Goal: Task Accomplishment & Management: Use online tool/utility

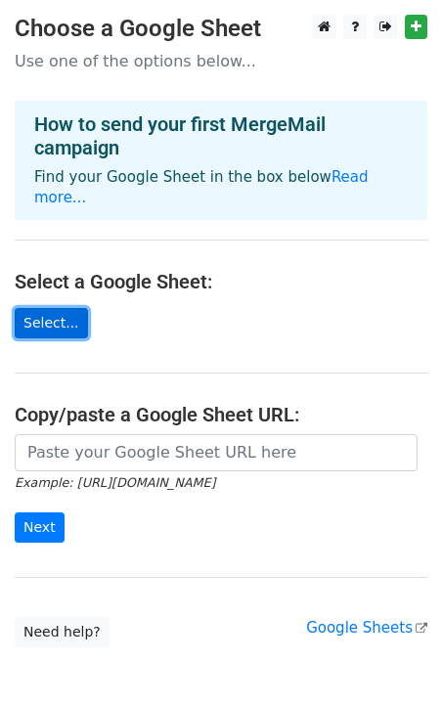
click at [52, 308] on link "Select..." at bounding box center [51, 323] width 73 height 30
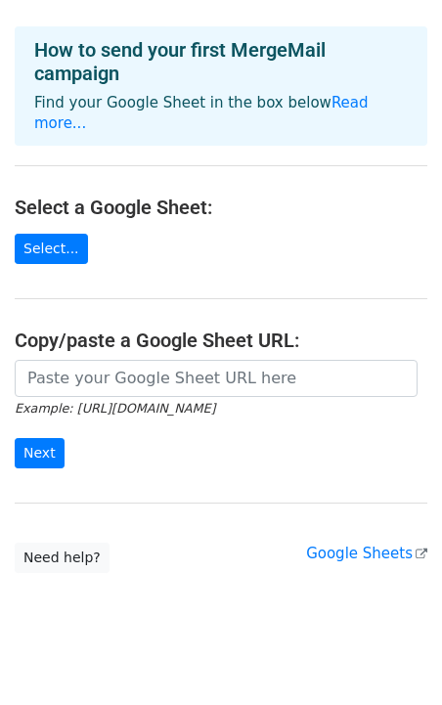
scroll to position [78, 0]
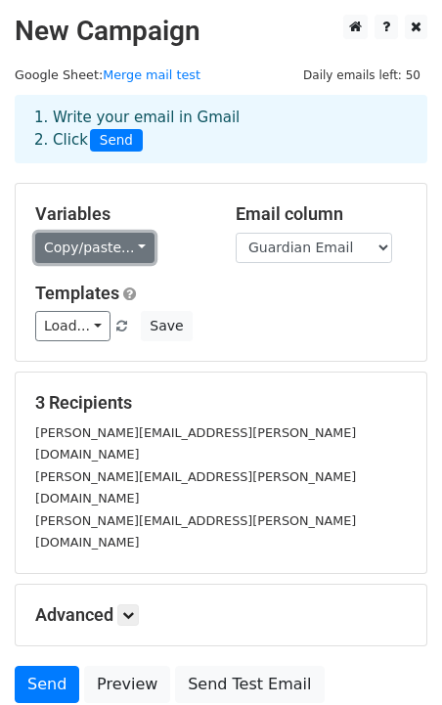
click at [135, 250] on link "Copy/paste..." at bounding box center [94, 248] width 119 height 30
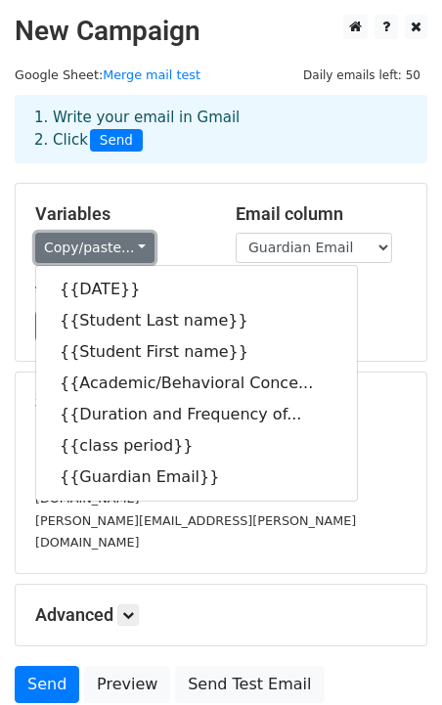
click at [133, 248] on link "Copy/paste..." at bounding box center [94, 248] width 119 height 30
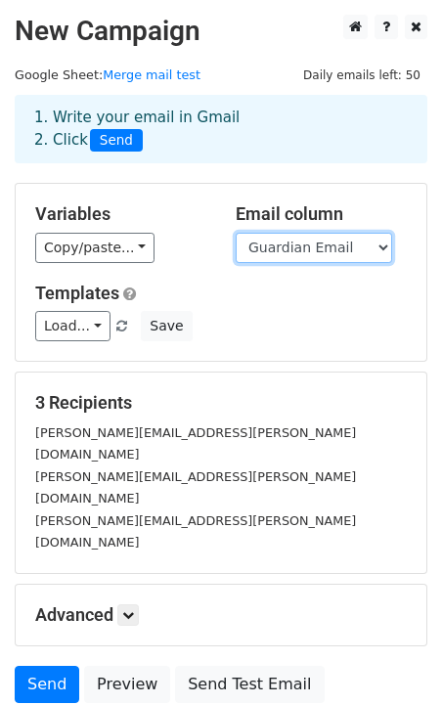
click at [316, 248] on select "DATE Student Last name Student First name Academic/Behavioral Concern Duration …" at bounding box center [314, 248] width 156 height 30
click at [236, 233] on select "DATE Student Last name Student First name Academic/Behavioral Concern Duration …" at bounding box center [314, 248] width 156 height 30
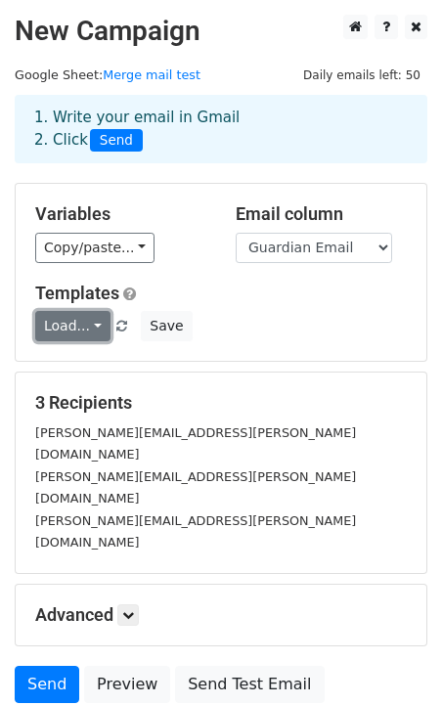
click at [97, 325] on link "Load..." at bounding box center [72, 326] width 75 height 30
click at [97, 323] on link "Load..." at bounding box center [72, 326] width 75 height 30
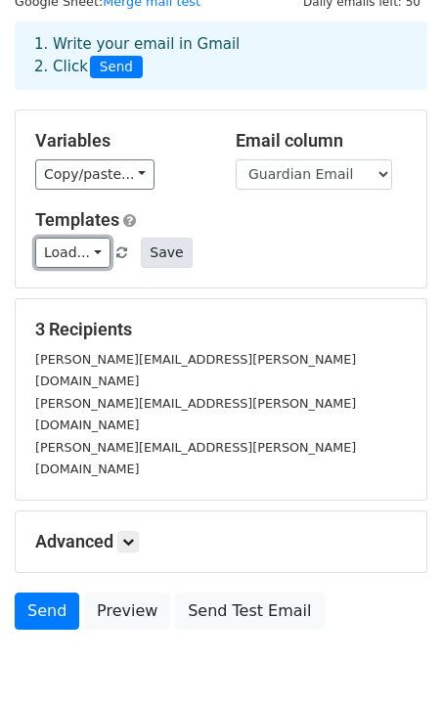
scroll to position [98, 0]
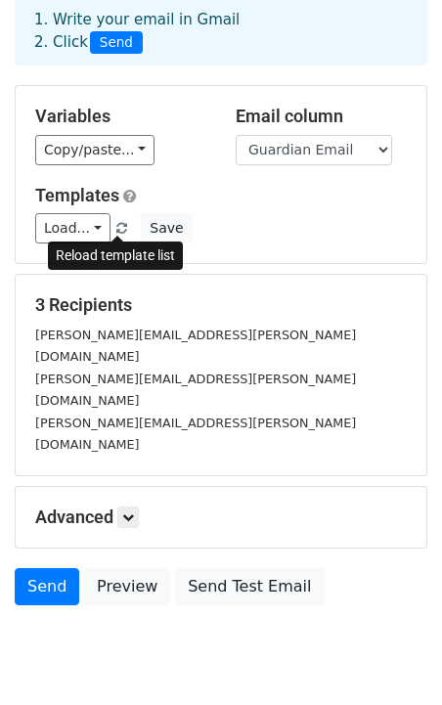
click at [119, 228] on span at bounding box center [121, 229] width 11 height 13
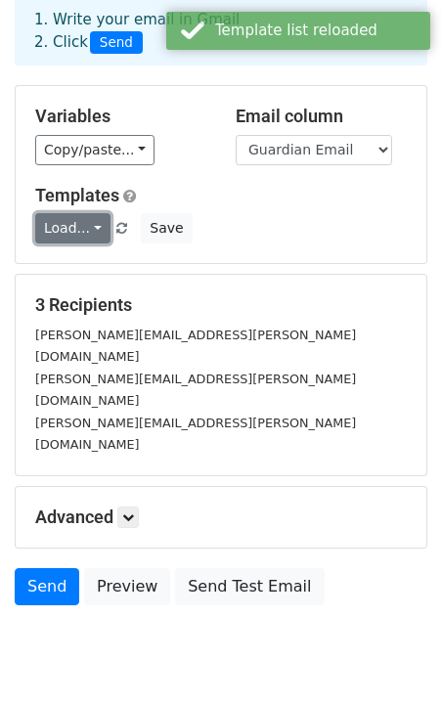
click at [93, 226] on link "Load..." at bounding box center [72, 228] width 75 height 30
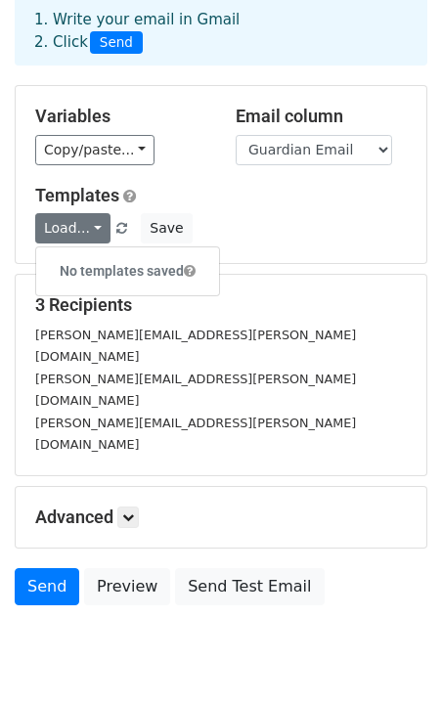
click at [250, 236] on div "Load... No templates saved Save" at bounding box center [221, 228] width 401 height 30
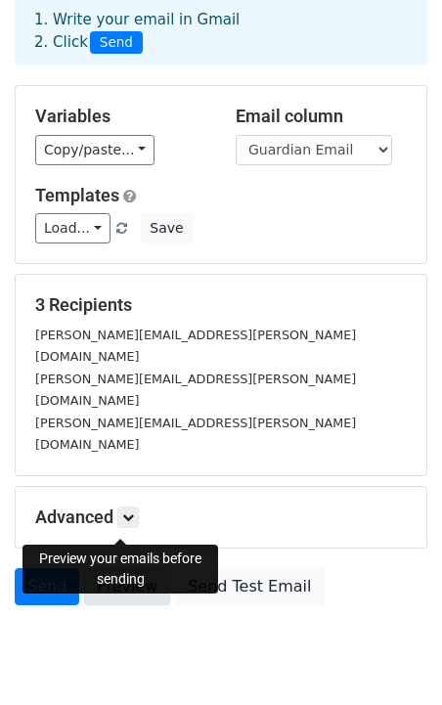
click at [126, 568] on link "Preview" at bounding box center [127, 586] width 86 height 37
click at [135, 568] on link "Preview" at bounding box center [127, 586] width 86 height 37
click at [131, 568] on link "Preview" at bounding box center [127, 586] width 86 height 37
click at [147, 568] on link "Preview" at bounding box center [127, 586] width 86 height 37
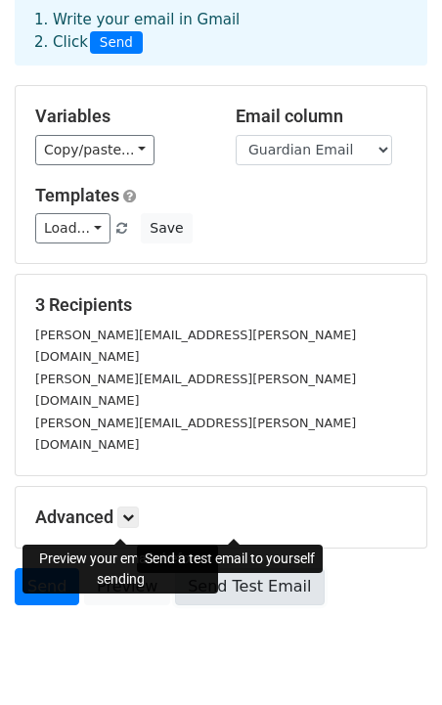
click at [224, 568] on link "Send Test Email" at bounding box center [249, 586] width 149 height 37
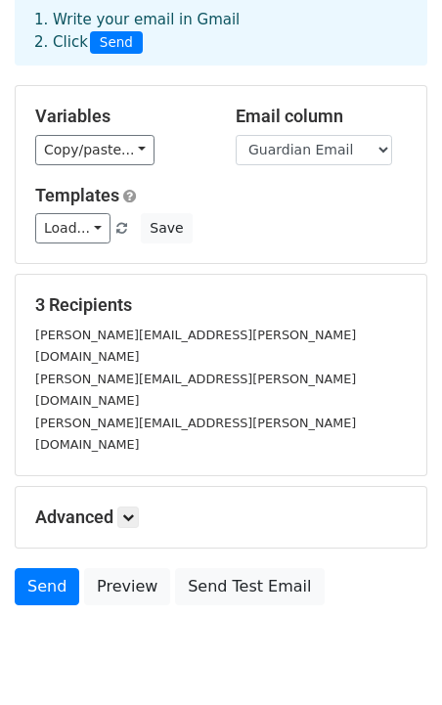
scroll to position [0, 0]
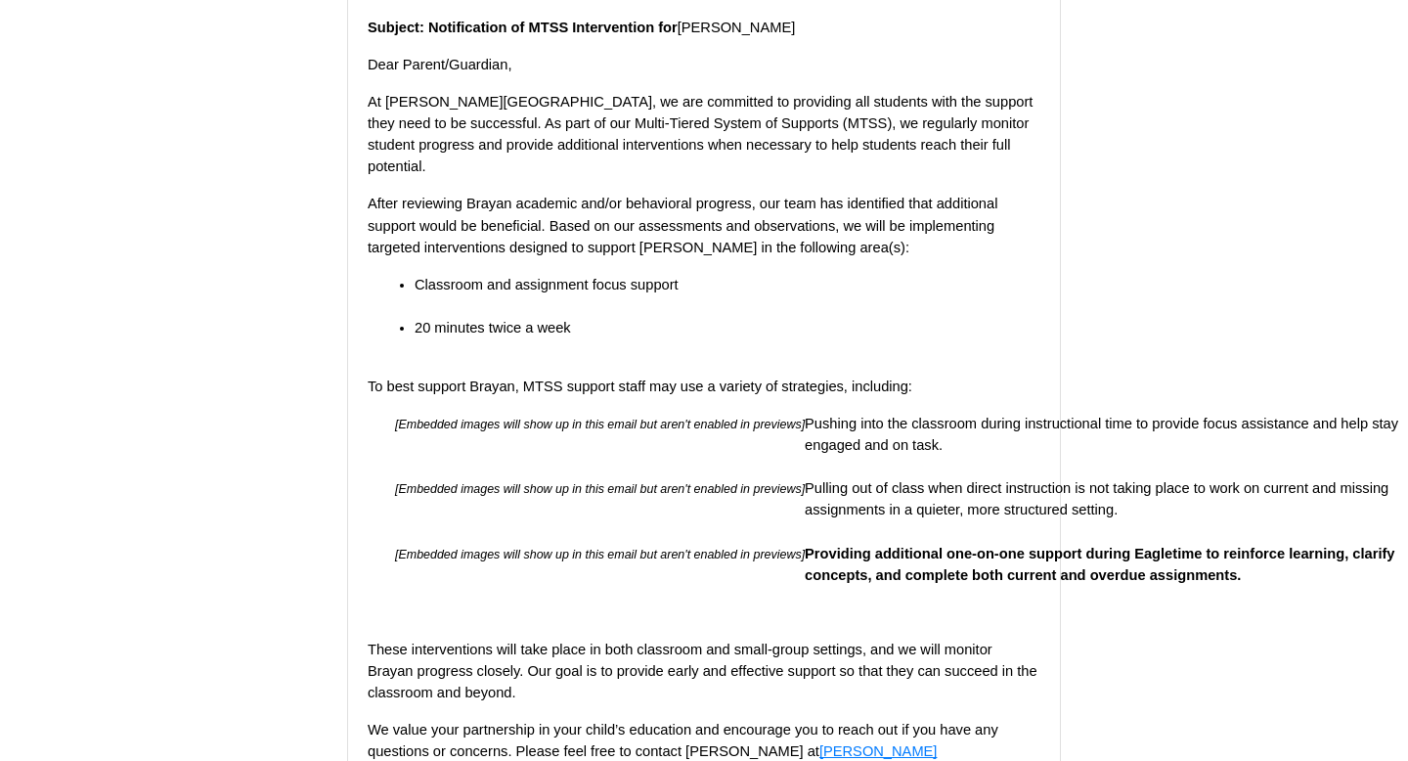
scroll to position [273, 0]
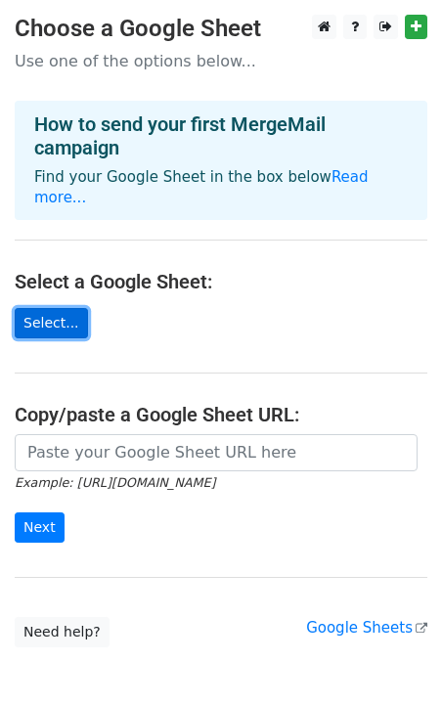
click at [58, 308] on link "Select..." at bounding box center [51, 323] width 73 height 30
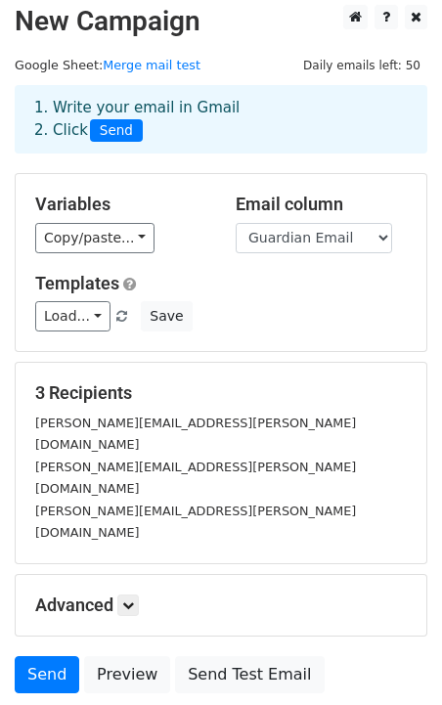
scroll to position [20, 0]
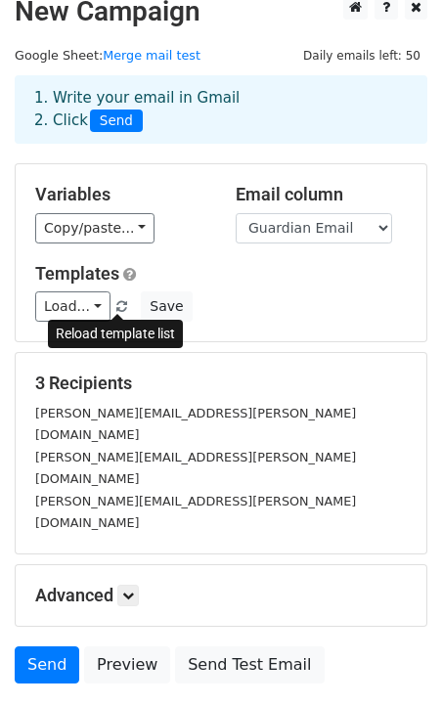
click at [118, 304] on span at bounding box center [121, 307] width 11 height 13
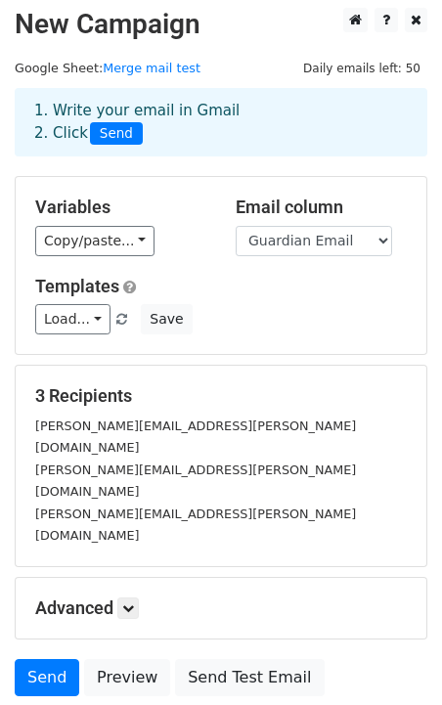
scroll to position [0, 0]
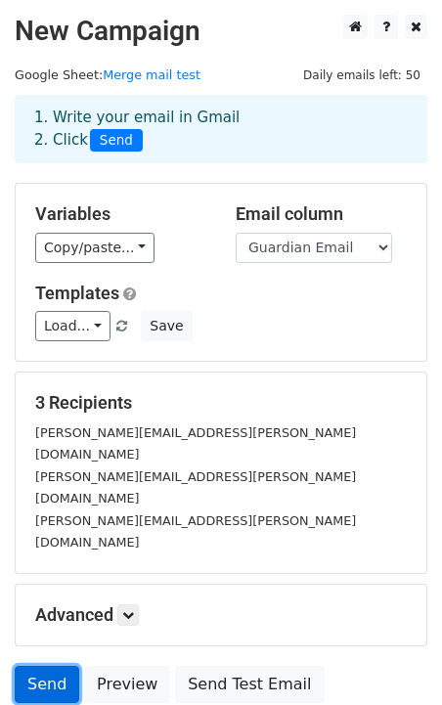
click at [56, 666] on link "Send" at bounding box center [47, 684] width 65 height 37
click at [174, 431] on small "[PERSON_NAME][EMAIL_ADDRESS][PERSON_NAME][DOMAIN_NAME]" at bounding box center [195, 443] width 321 height 37
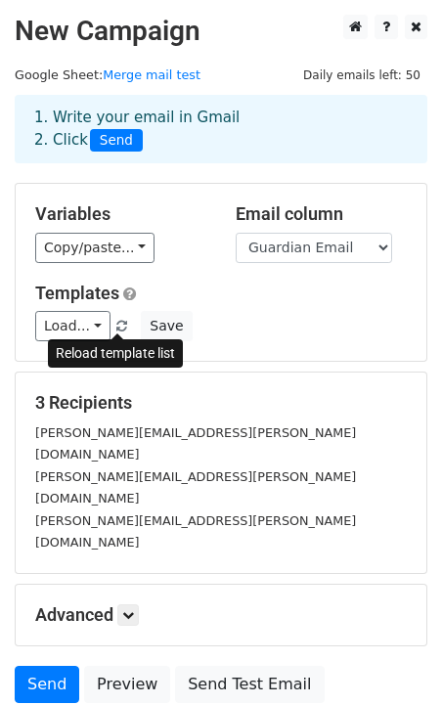
click at [118, 327] on span at bounding box center [121, 327] width 11 height 13
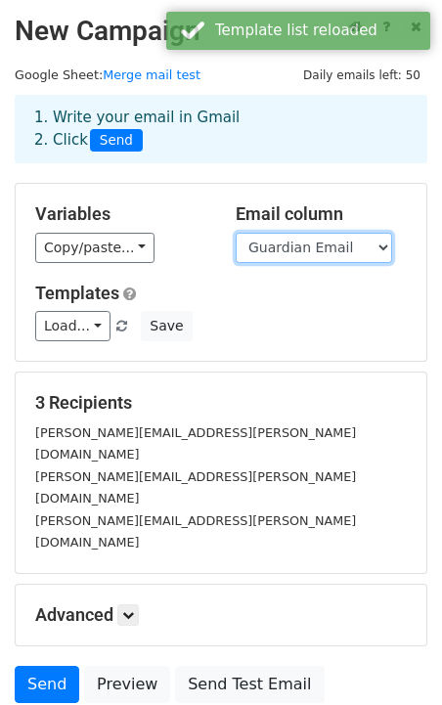
click at [292, 258] on select "Date Student last name Student first name Academic/Behavioral Concern Duration …" at bounding box center [314, 248] width 156 height 30
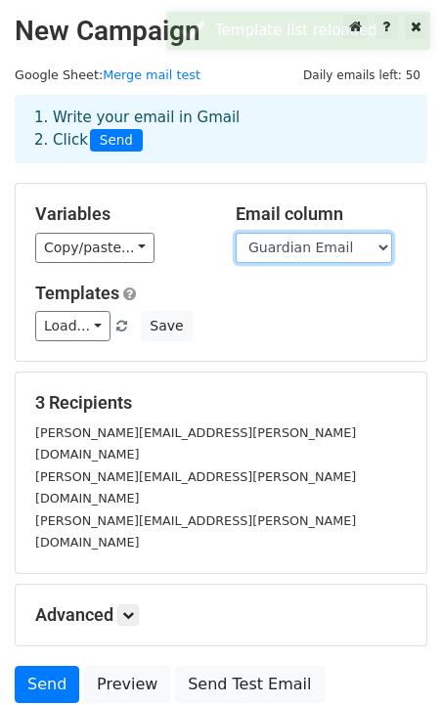
click at [236, 233] on select "Date Student last name Student first name Academic/Behavioral Concern Duration …" at bounding box center [314, 248] width 156 height 30
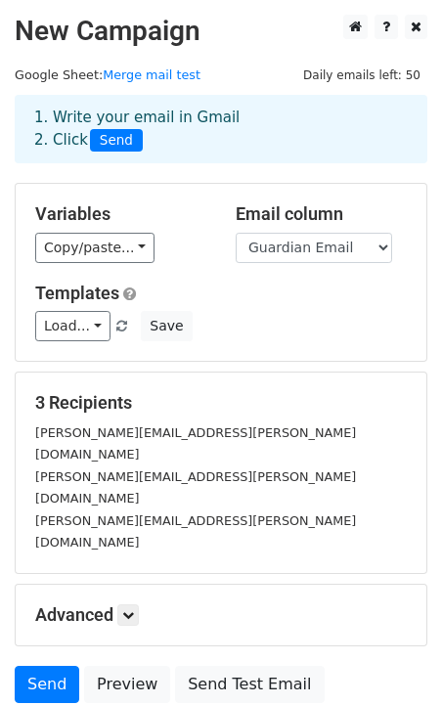
click at [243, 303] on h5 "Templates" at bounding box center [220, 294] width 371 height 22
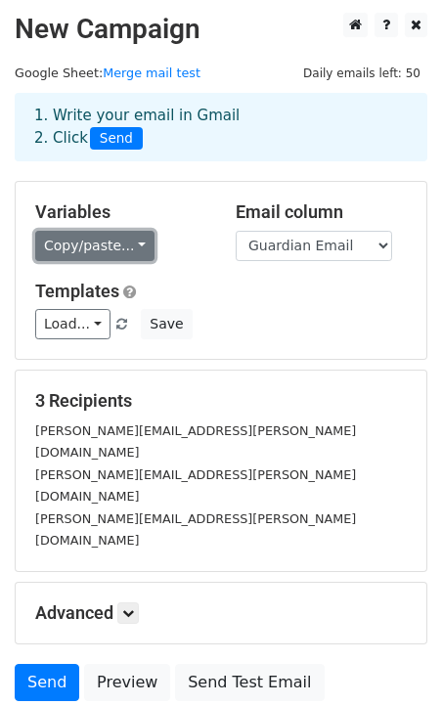
click at [117, 240] on link "Copy/paste..." at bounding box center [94, 246] width 119 height 30
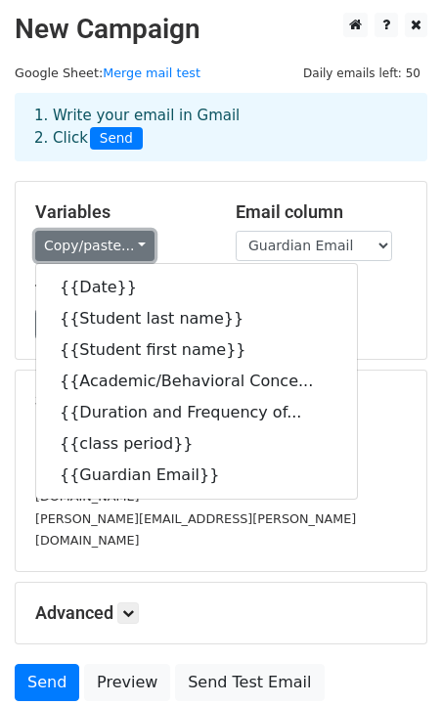
click at [117, 240] on link "Copy/paste..." at bounding box center [94, 246] width 119 height 30
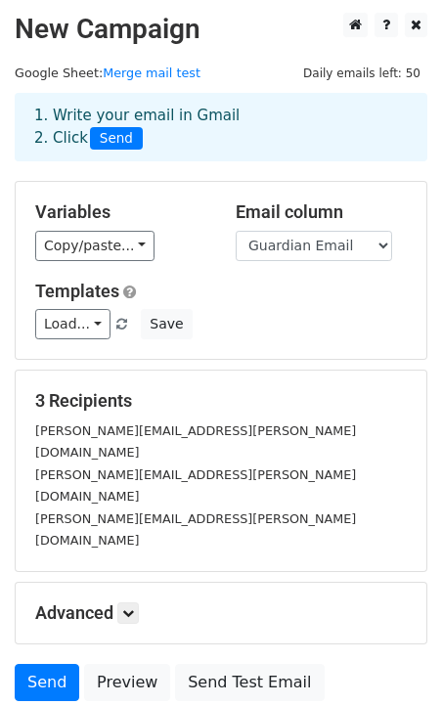
click at [227, 292] on h5 "Templates" at bounding box center [220, 292] width 371 height 22
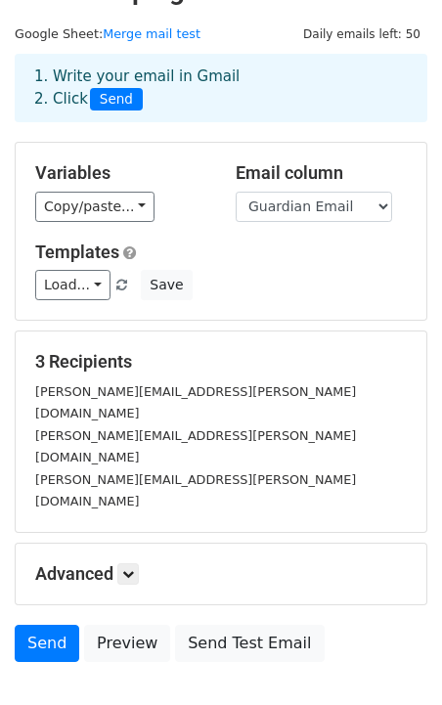
scroll to position [0, 0]
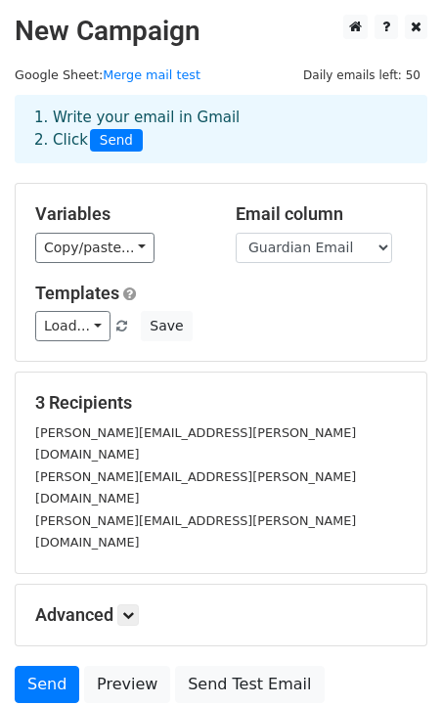
click at [121, 143] on span "Send" at bounding box center [116, 140] width 53 height 23
click at [83, 513] on small "samantha.goins@decaturisd.us" at bounding box center [195, 531] width 321 height 37
click at [130, 604] on link at bounding box center [128, 615] width 22 height 22
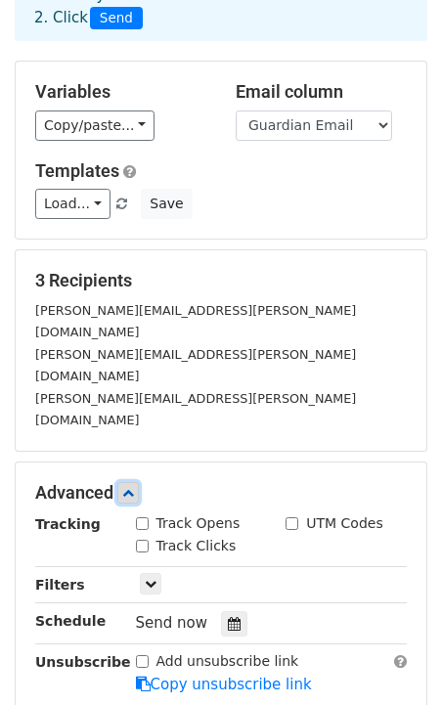
scroll to position [127, 0]
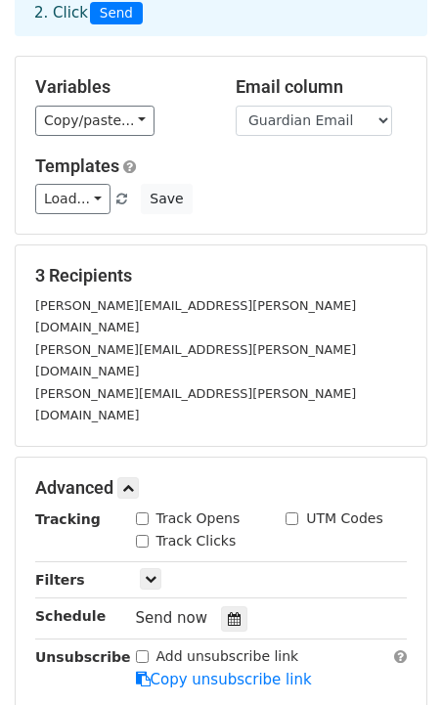
click at [140, 512] on input "Track Opens" at bounding box center [142, 518] width 13 height 13
checkbox input "true"
click at [141, 535] on input "Track Clicks" at bounding box center [142, 541] width 13 height 13
checkbox input "true"
click at [147, 573] on icon at bounding box center [151, 579] width 12 height 12
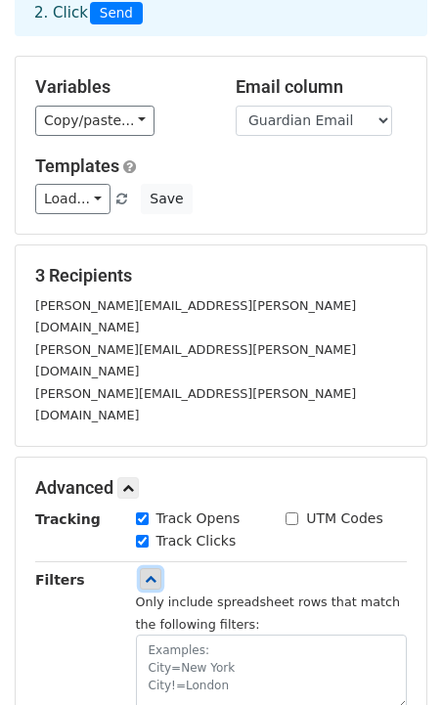
click at [147, 573] on icon at bounding box center [151, 579] width 12 height 12
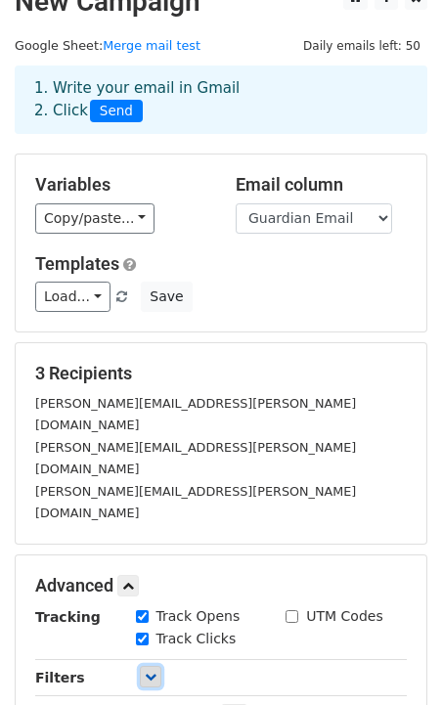
scroll to position [0, 0]
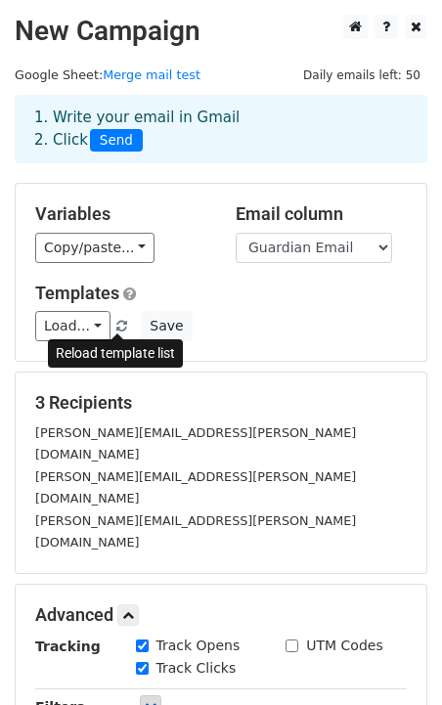
click at [117, 328] on span at bounding box center [121, 327] width 11 height 13
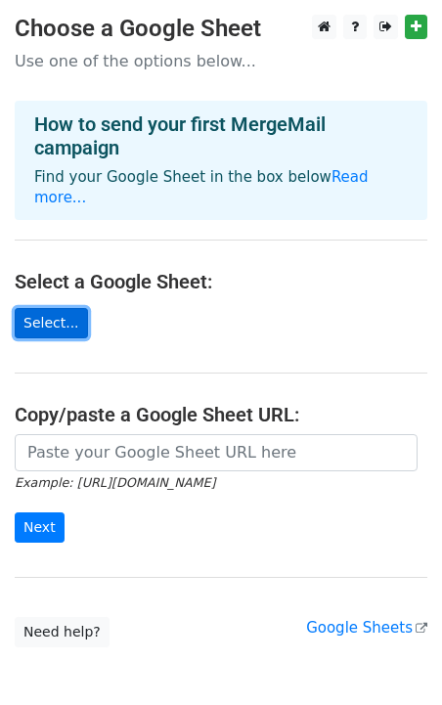
click at [54, 308] on link "Select..." at bounding box center [51, 323] width 73 height 30
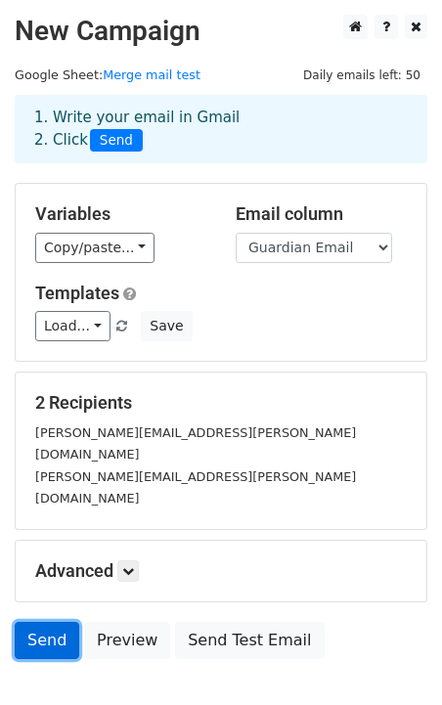
click at [62, 622] on link "Send" at bounding box center [47, 640] width 65 height 37
